Goal: Navigation & Orientation: Understand site structure

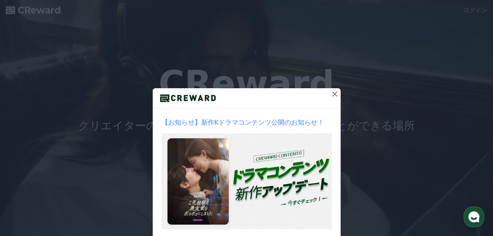
click at [330, 91] on icon at bounding box center [334, 94] width 9 height 9
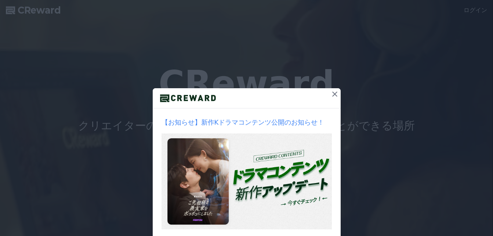
click at [335, 94] on icon at bounding box center [334, 94] width 9 height 9
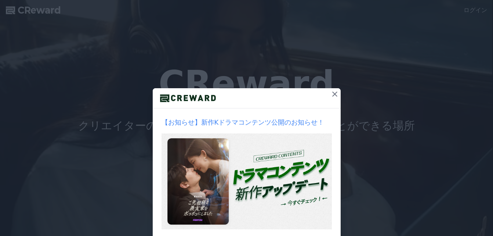
click at [335, 93] on div "CReward クリエイターの 情熱 と 価値創造 を 報酬 で受け取ることができる場所" at bounding box center [246, 99] width 493 height 66
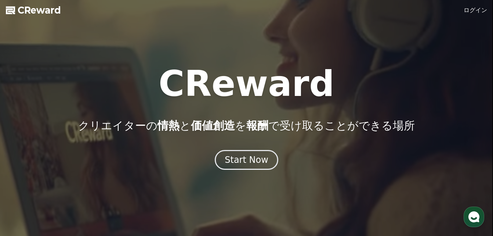
click at [332, 93] on div "CReward クリエイターの 情熱 と 価値創造 を 報酬 で受け取ることができる場所" at bounding box center [246, 99] width 493 height 66
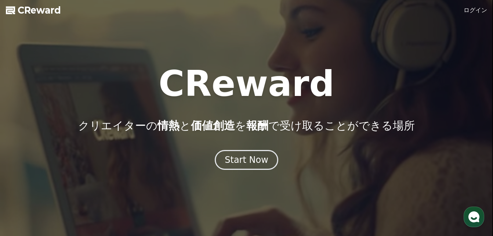
click at [479, 6] on link "ログイン" at bounding box center [475, 10] width 23 height 9
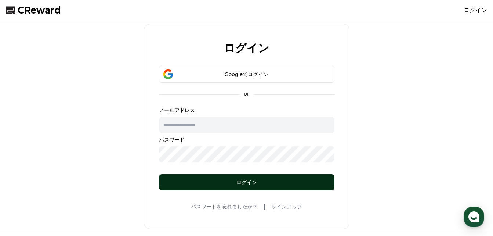
click at [272, 182] on div "ログイン" at bounding box center [247, 181] width 146 height 7
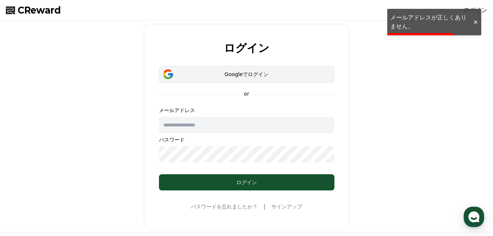
click at [272, 80] on button "Googleでログイン" at bounding box center [246, 74] width 175 height 17
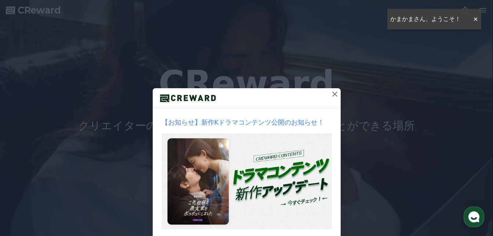
click at [332, 91] on icon at bounding box center [334, 94] width 9 height 9
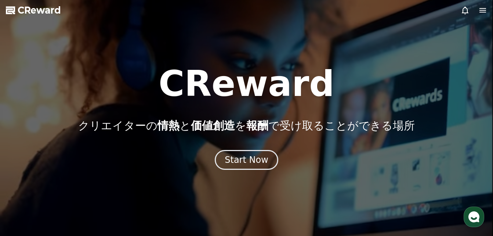
click at [261, 81] on h1 "CReward" at bounding box center [247, 83] width 176 height 35
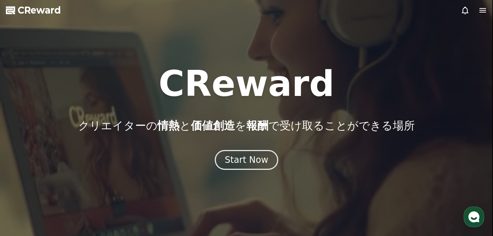
click at [253, 141] on div "CReward クリエイターの 情熱 と 価値創造 を 報酬 で受け取ることができる場所 Start Now" at bounding box center [246, 118] width 493 height 104
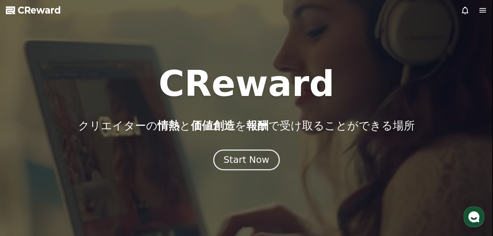
click at [251, 165] on div "Start Now" at bounding box center [247, 159] width 46 height 12
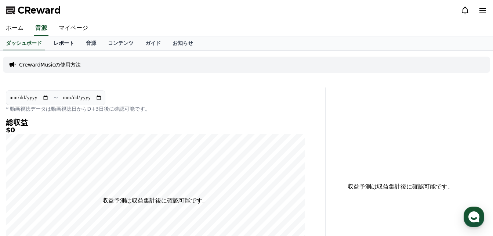
click at [48, 45] on link "レポート" at bounding box center [64, 43] width 32 height 14
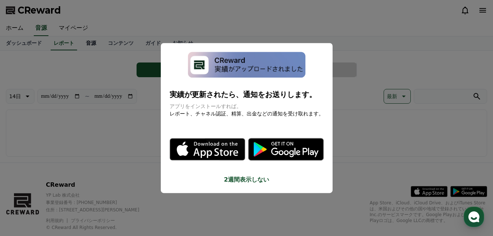
click at [78, 45] on button "close modal" at bounding box center [246, 118] width 493 height 236
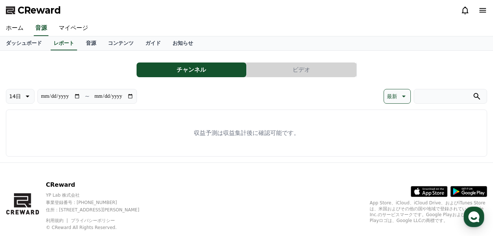
click at [176, 75] on button "チャンネル" at bounding box center [192, 69] width 110 height 15
click at [479, 8] on icon at bounding box center [482, 10] width 7 height 4
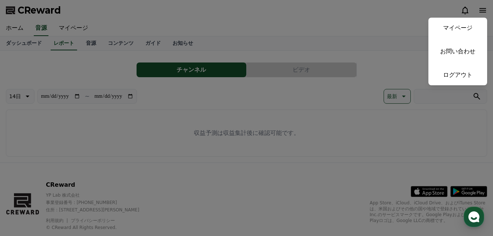
click at [366, 92] on button "close" at bounding box center [246, 118] width 493 height 236
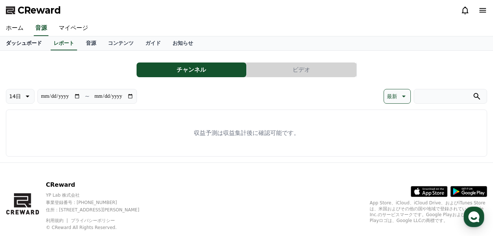
click at [29, 43] on link "ダッシュボード" at bounding box center [24, 43] width 48 height 14
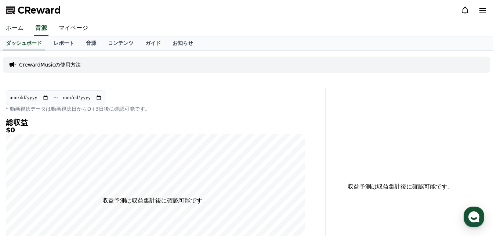
click at [6, 25] on link "ホーム" at bounding box center [14, 28] width 29 height 15
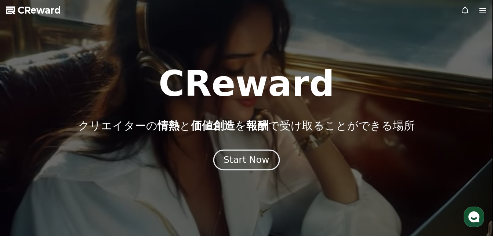
click at [268, 157] on button "Start Now" at bounding box center [246, 159] width 66 height 21
